Goal: Task Accomplishment & Management: Use online tool/utility

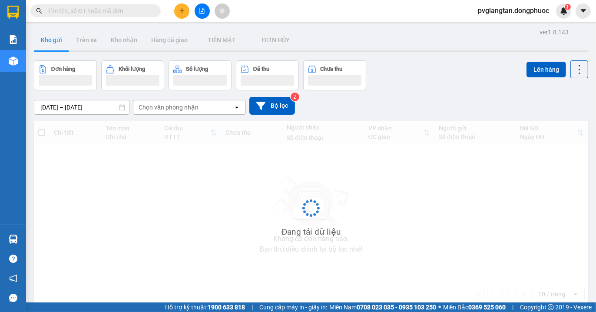
click at [183, 9] on icon "plus" at bounding box center [182, 11] width 6 height 6
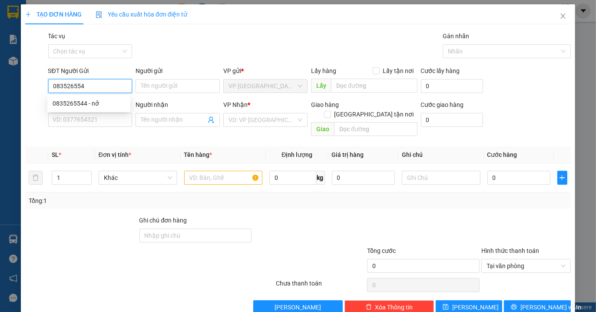
type input "0835265544"
click at [92, 102] on div "0835265544 - nở" at bounding box center [89, 104] width 73 height 10
type input "nở"
type input "0335928957"
type input "THƯ"
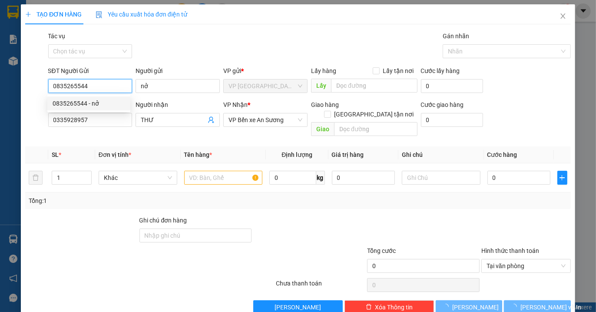
type input "20.000"
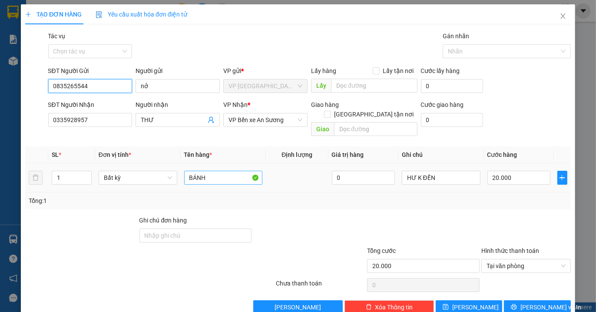
type input "0835265544"
click at [223, 171] on input "BÁNH" at bounding box center [223, 178] width 79 height 14
type input "B"
type input "thùng tp"
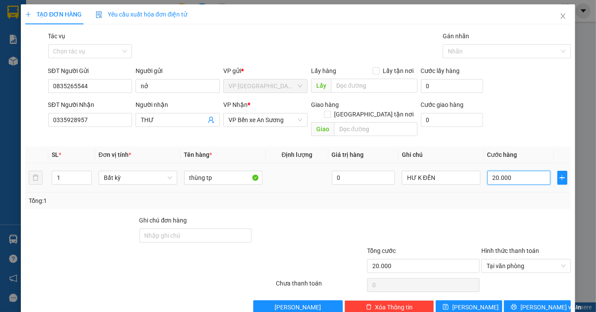
click at [520, 171] on input "20.000" at bounding box center [519, 178] width 63 height 14
type input "0"
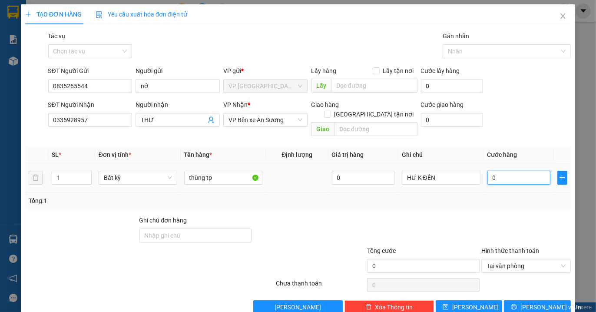
type input "002"
type input "25"
type input "0.025"
click at [499, 202] on div "Transit Pickup Surcharge Ids Transit Deliver Surcharge Ids Transit Deliver Surc…" at bounding box center [298, 172] width 546 height 283
type input "25.000"
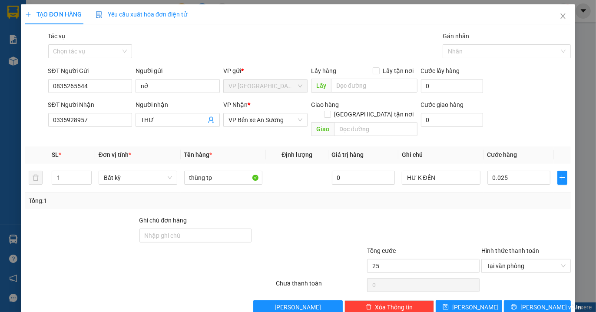
type input "25.000"
click at [534, 303] on span "[PERSON_NAME] và In" at bounding box center [551, 308] width 61 height 10
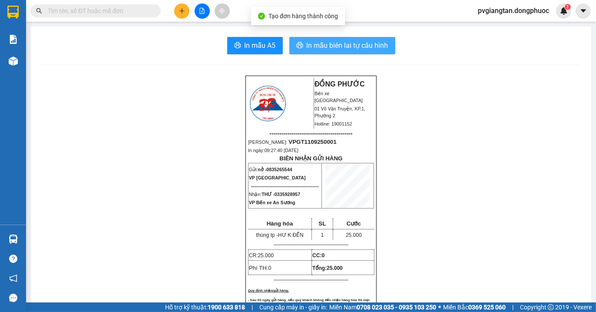
click at [349, 41] on span "In mẫu biên lai tự cấu hình" at bounding box center [348, 45] width 82 height 11
